Goal: Transaction & Acquisition: Purchase product/service

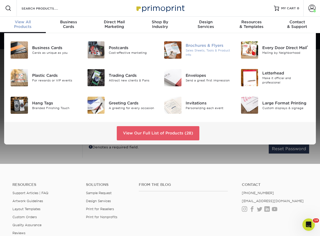
click at [183, 51] on div at bounding box center [173, 49] width 26 height 17
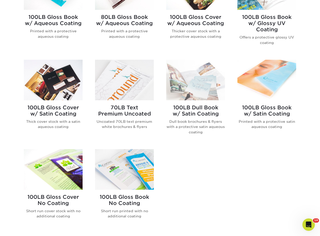
click at [133, 168] on img at bounding box center [124, 169] width 59 height 41
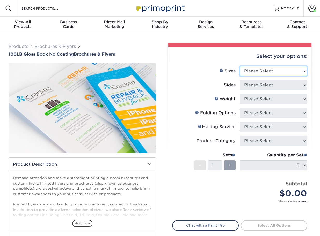
click at [273, 71] on select "Please Select 3.67" x 8.5" 4" x 6" 4" x 8.5" 4" x 9" 4" x 10" 4" x 11" 4" x 15"…" at bounding box center [272, 71] width 67 height 10
select select "8.50x11.00"
click at [239, 66] on select "Please Select 3.67" x 8.5" 4" x 6" 4" x 8.5" 4" x 9" 4" x 10" 4" x 11" 4" x 15"…" at bounding box center [272, 71] width 67 height 10
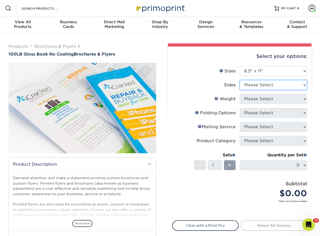
click at [253, 85] on select "Please Select Print Both Sides Print Front Only" at bounding box center [272, 85] width 67 height 10
select select "13abbda7-1d64-4f25-8bb2-c179b224825d"
click at [239, 80] on select "Please Select Print Both Sides Print Front Only" at bounding box center [272, 85] width 67 height 10
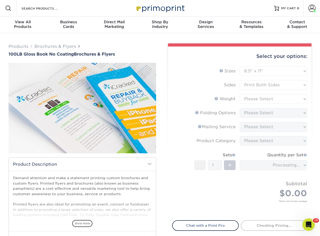
click at [252, 96] on form "Sizes Help Sizes Please Select 3.67" x 8.5" 4" x 6" 4" x 8.5" 4" x 9" 4" x 10" …" at bounding box center [239, 140] width 135 height 148
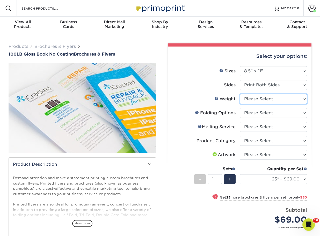
click at [262, 98] on select "Please Select 100LB" at bounding box center [272, 99] width 67 height 10
select select "100LB"
click at [239, 94] on select "Please Select 100LB" at bounding box center [272, 99] width 67 height 10
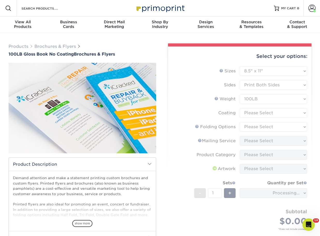
click at [259, 114] on form "Sizes Help Sizes Please Select 3.67" x 8.5" 4" x 6" 4" x 8.5" 4" x 9" 4" x 10" …" at bounding box center [239, 154] width 135 height 176
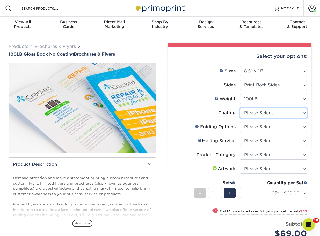
click at [264, 116] on select at bounding box center [272, 113] width 67 height 10
select select "3e7618de-abca-4bda-9f97-8b9129e913d8"
click at [239, 108] on select at bounding box center [272, 113] width 67 height 10
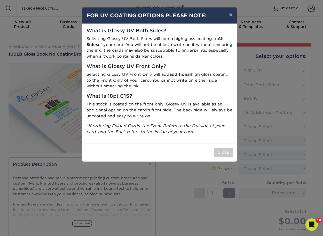
click at [258, 128] on div "× FOR UV COATING OPTIONS PLEASE NOTE: What is Glossy UV Both Sides? Selecting G…" at bounding box center [161, 118] width 323 height 236
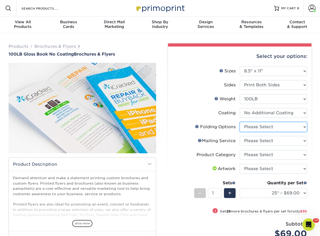
click at [256, 129] on select "Please Select FLAT - No Folding Accordion Fold Half-Fold (Vertical) Half-Fold (…" at bounding box center [272, 127] width 67 height 10
select select "9b1d5825-34d1-4721-9874-ed79abb003d7"
click at [239, 122] on select "Please Select FLAT - No Folding Accordion Fold Half-Fold (Vertical) Half-Fold (…" at bounding box center [272, 127] width 67 height 10
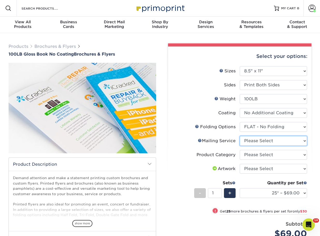
click at [255, 139] on select "Please Select No Direct Mailing Service No, I will mail/stamp/imprint Direct Ma…" at bounding box center [272, 141] width 67 height 10
select select "3e5e9bdd-d78a-4c28-a41d-fe1407925ca6"
click at [239, 136] on select "Please Select No Direct Mailing Service No, I will mail/stamp/imprint Direct Ma…" at bounding box center [272, 141] width 67 height 10
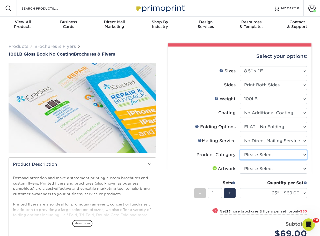
click at [254, 155] on select "Please Select Flyers and Brochures" at bounding box center [272, 155] width 67 height 10
select select "1a668080-6b7c-4174-b399-2c3833b27ef4"
click at [239, 150] on select "Please Select Flyers and Brochures" at bounding box center [272, 155] width 67 height 10
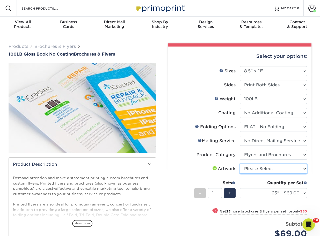
click at [255, 169] on select "Please Select I will upload files I need a design - $175" at bounding box center [272, 169] width 67 height 10
select select "upload"
click at [239, 164] on select "Please Select I will upload files I need a design - $175" at bounding box center [272, 169] width 67 height 10
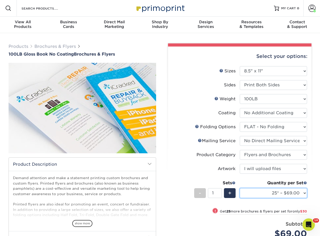
click at [260, 195] on select "25* – $69.00 50* – $99.00 75* – $121.00 100* – $145.00 250* – $287.00 500 – $49…" at bounding box center [272, 193] width 67 height 10
